Goal: Task Accomplishment & Management: Complete application form

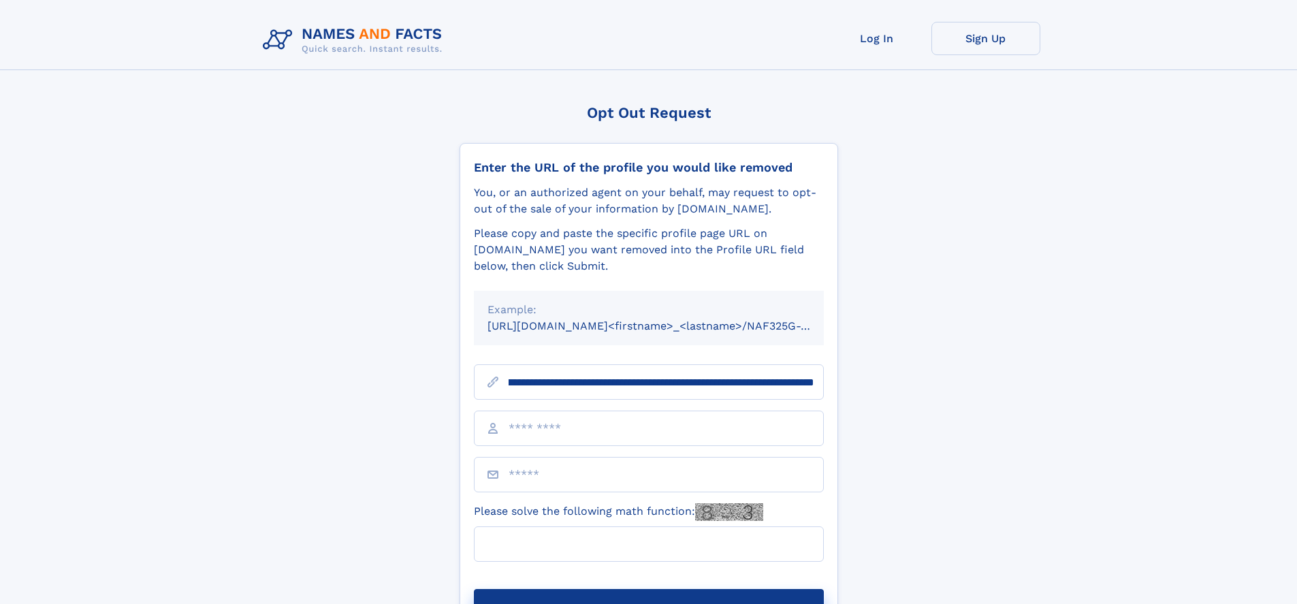
scroll to position [0, 144]
type input "**********"
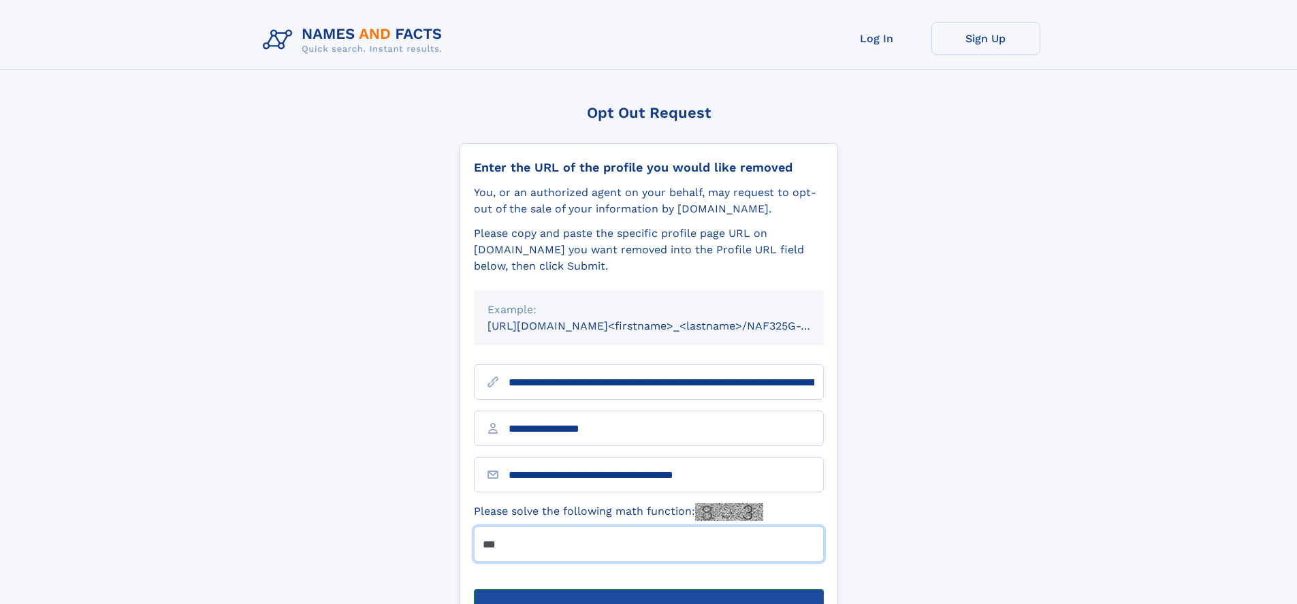
type input "***"
click at [648, 589] on button "Submit Opt Out Request" at bounding box center [649, 611] width 350 height 44
